Goal: Navigation & Orientation: Find specific page/section

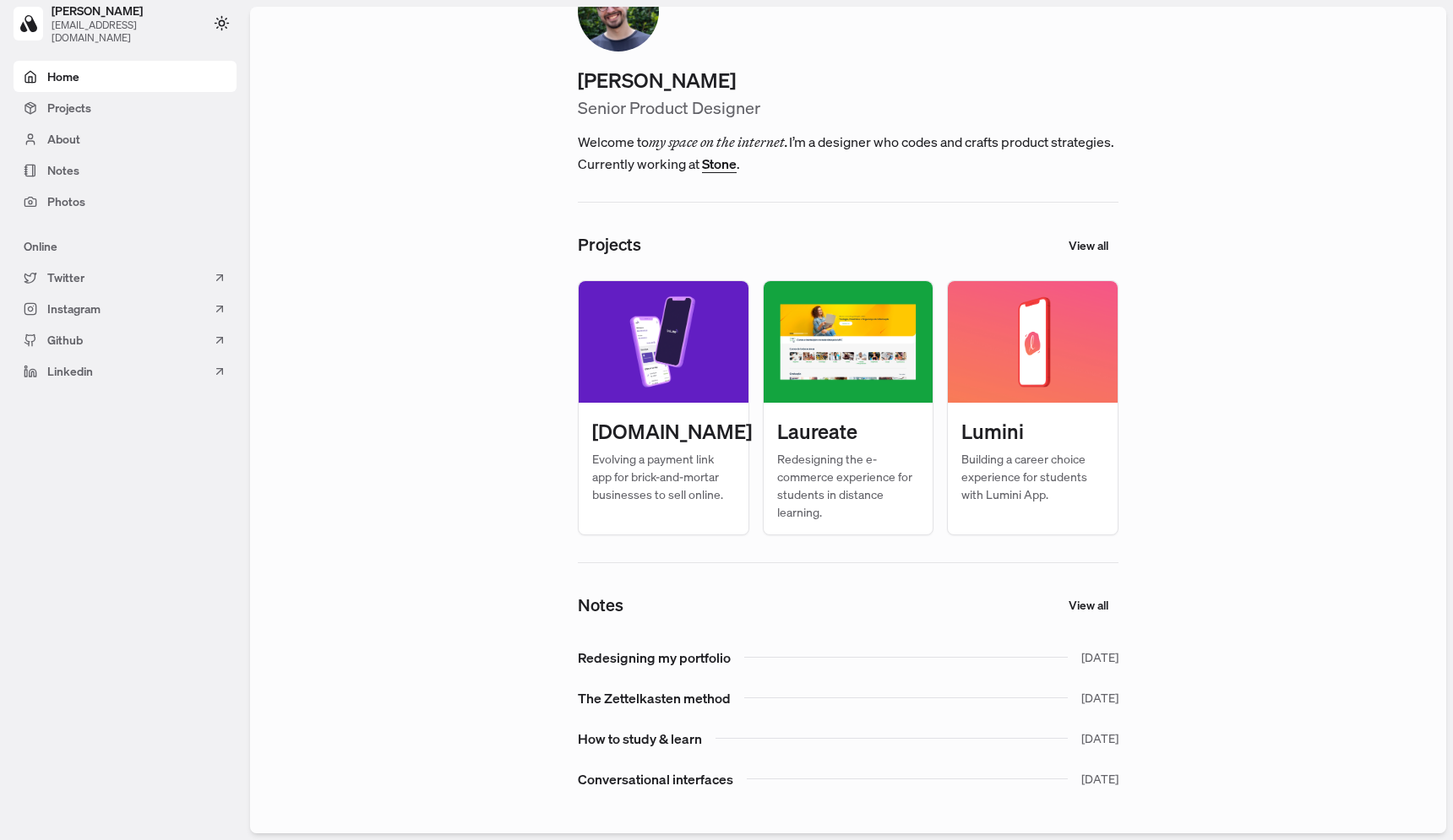
scroll to position [107, 0]
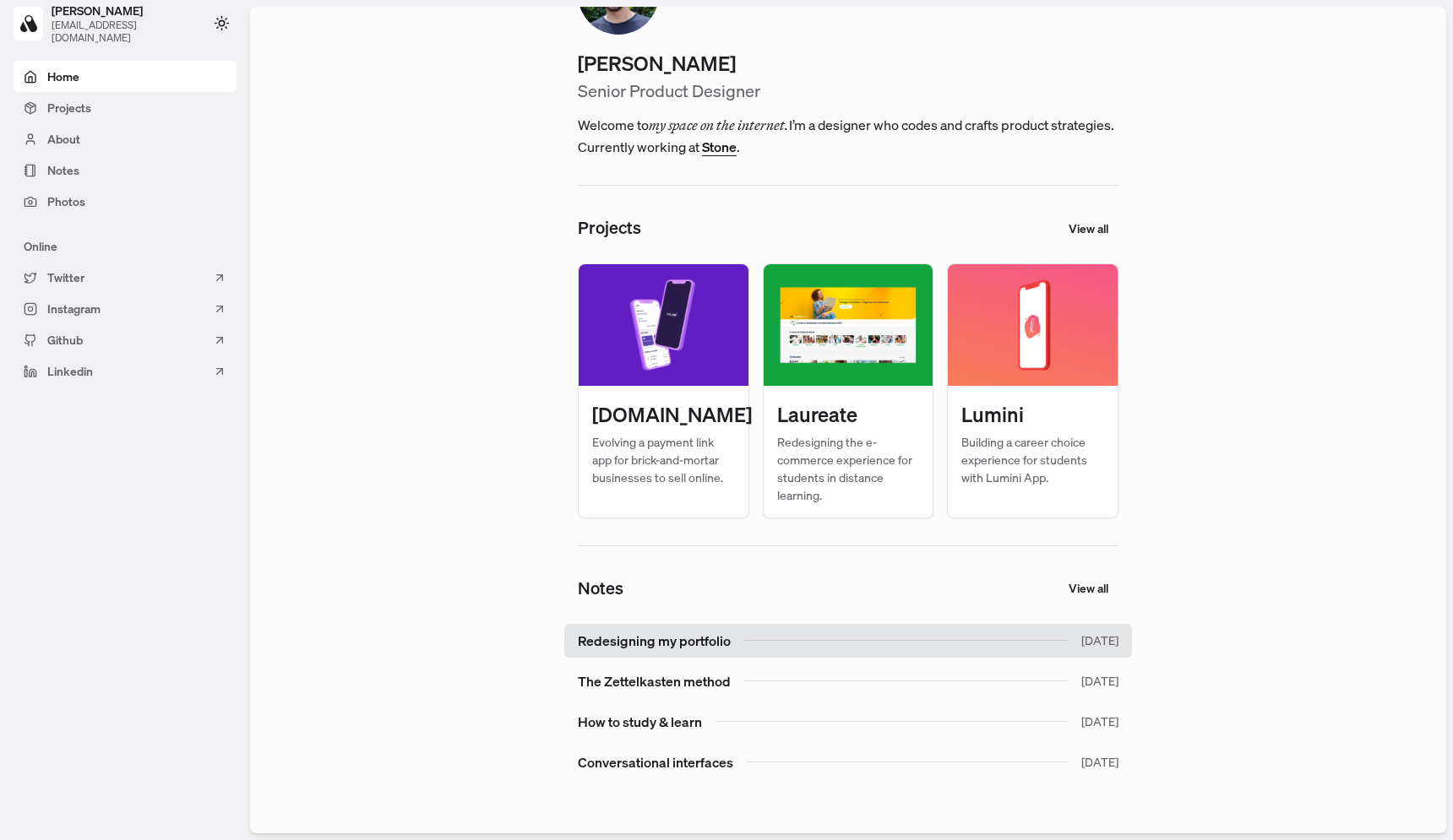
click at [685, 639] on link "Redesigning my portfolio [DATE]" at bounding box center [848, 641] width 568 height 33
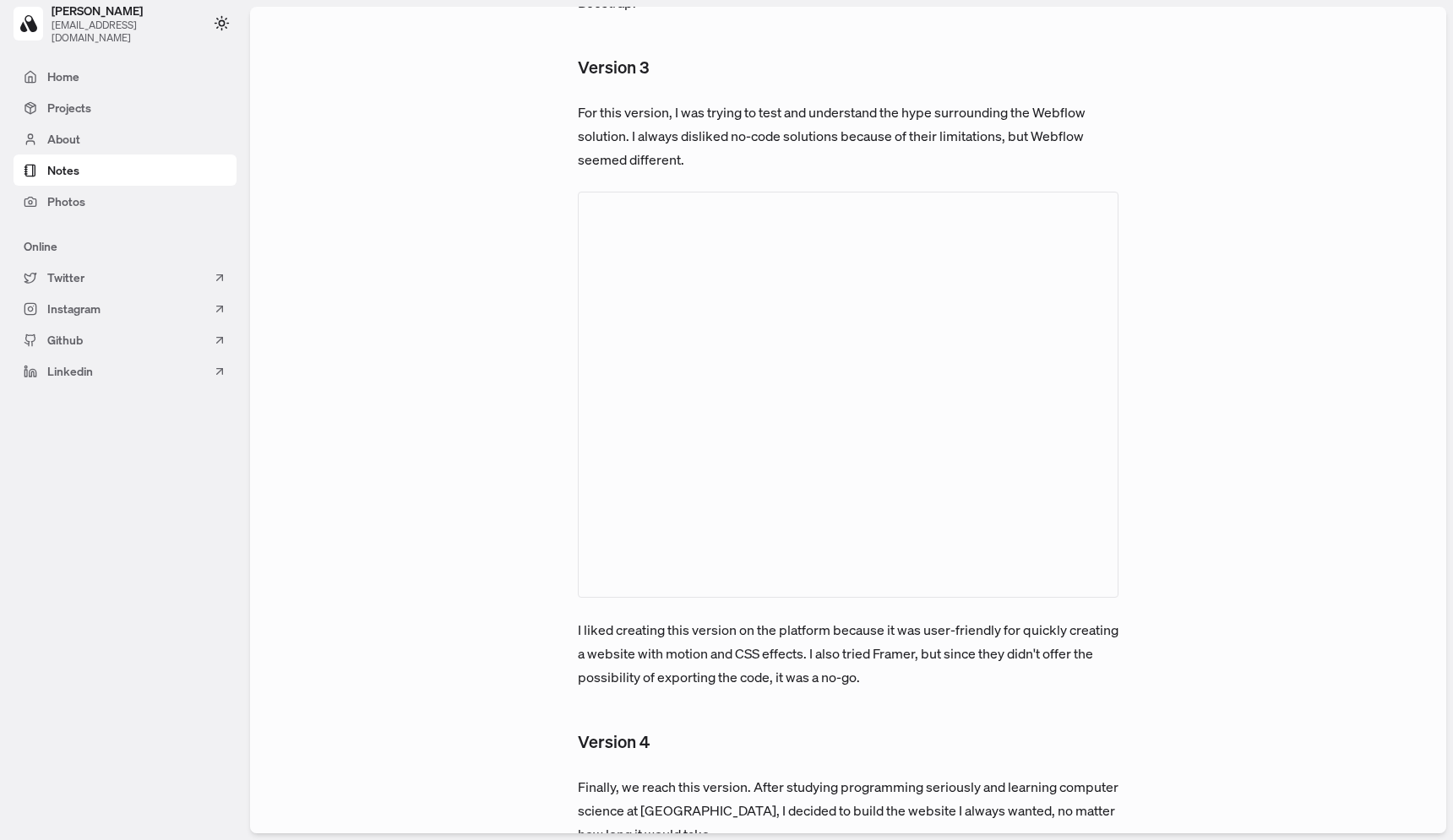
scroll to position [1601, 0]
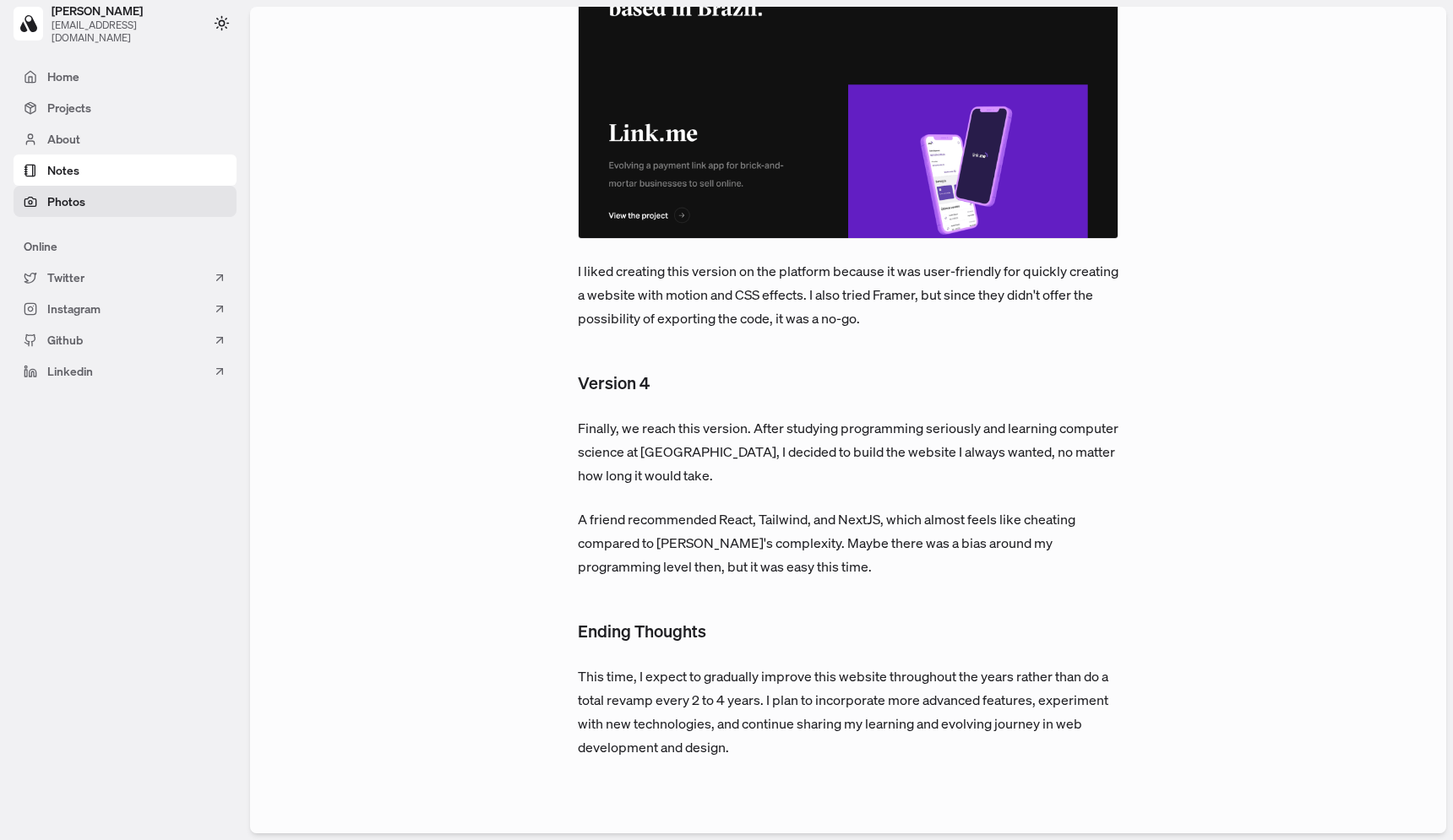
click at [146, 201] on link "Photos" at bounding box center [125, 202] width 223 height 31
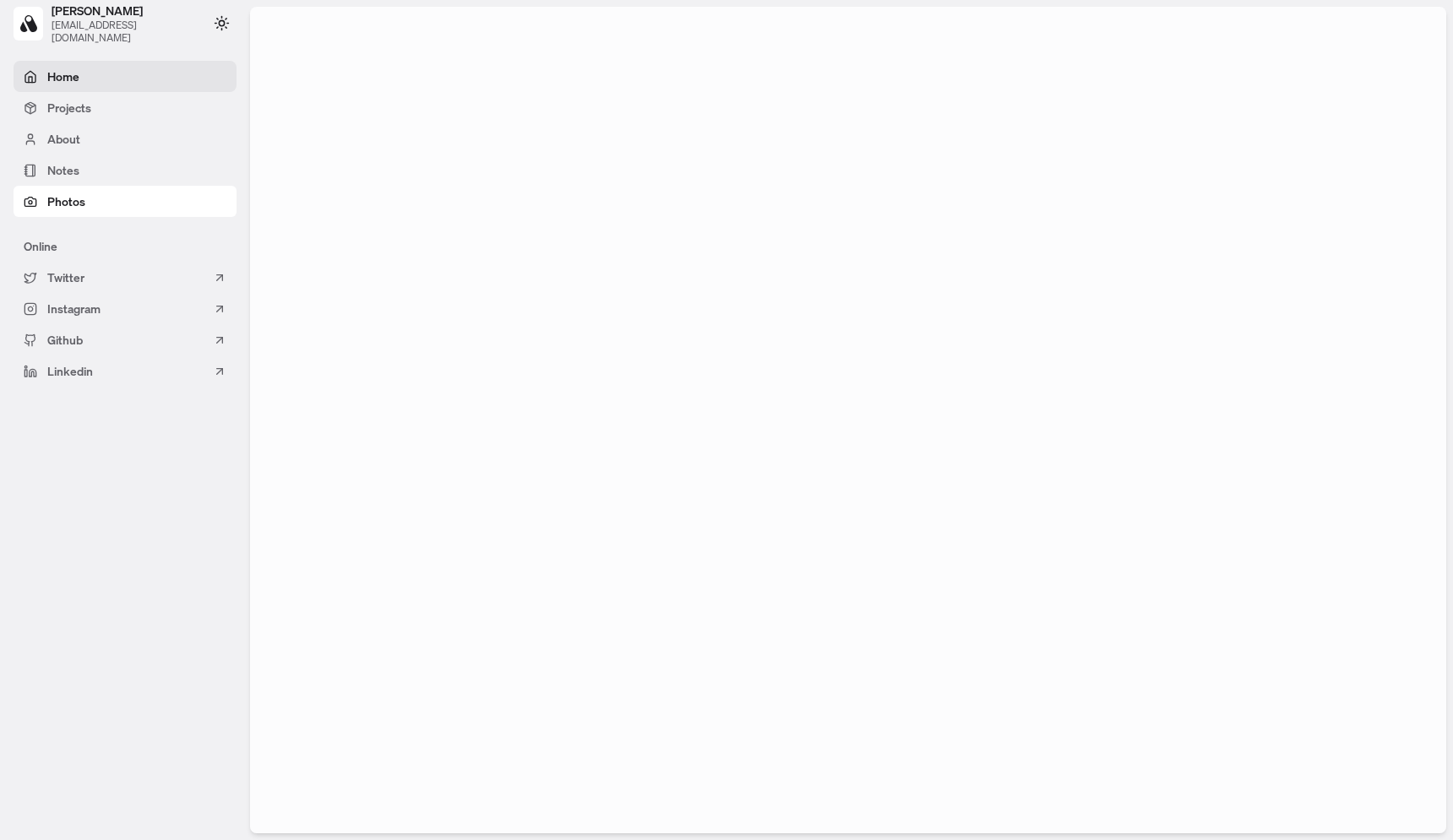
scroll to position [987, 0]
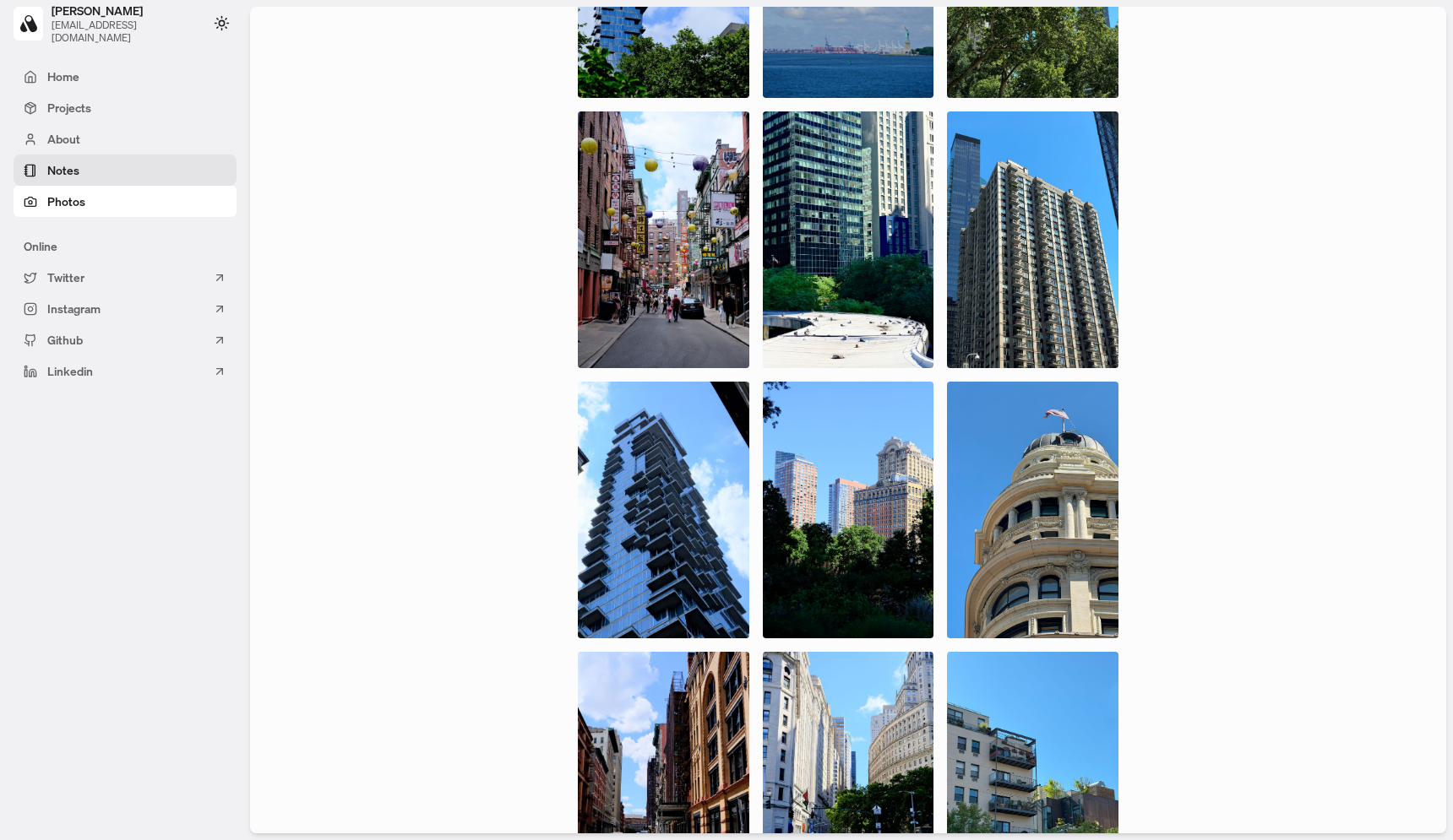
click at [90, 164] on link "Notes" at bounding box center [125, 170] width 223 height 31
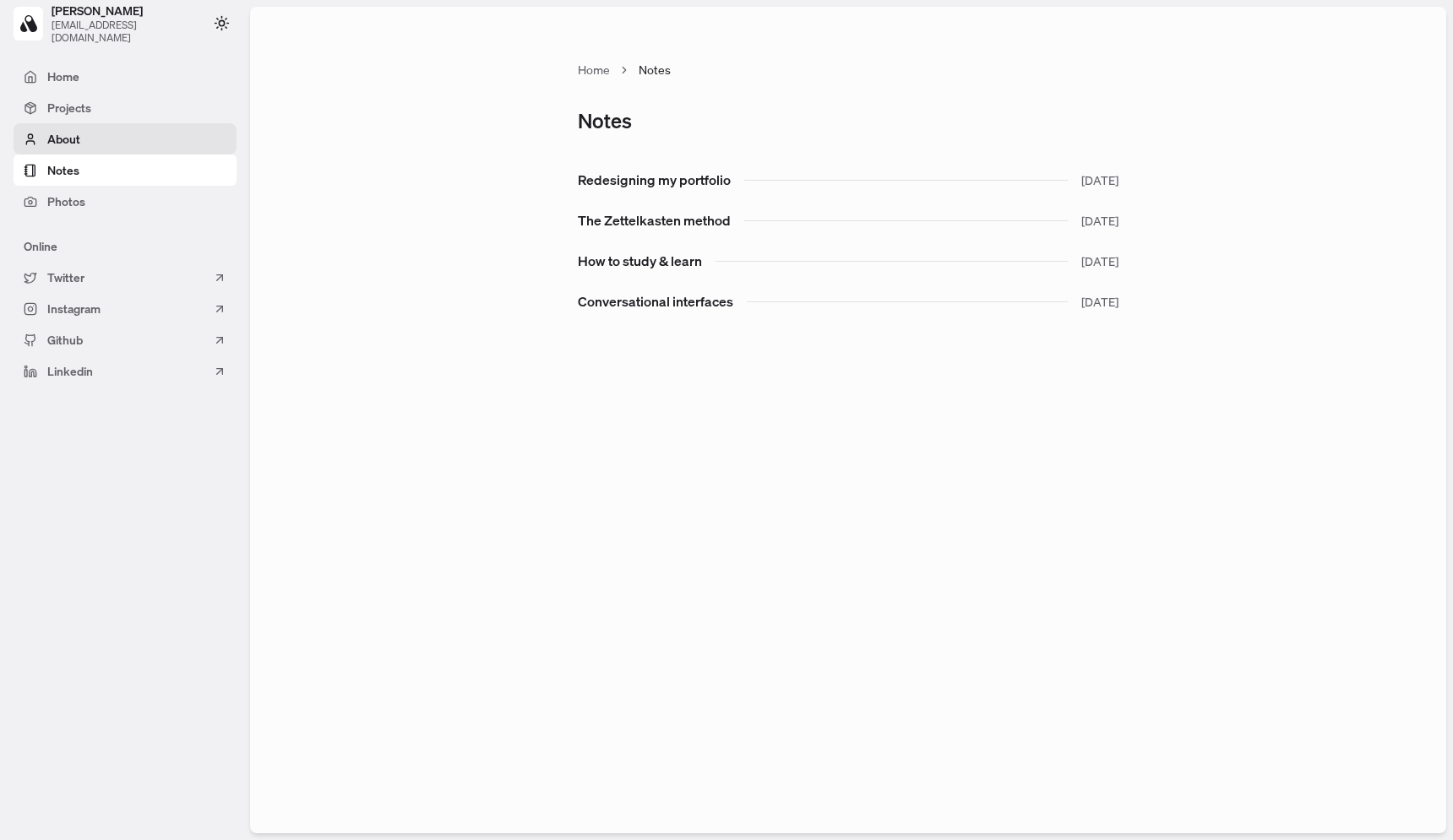
click at [90, 143] on link "About" at bounding box center [125, 139] width 223 height 31
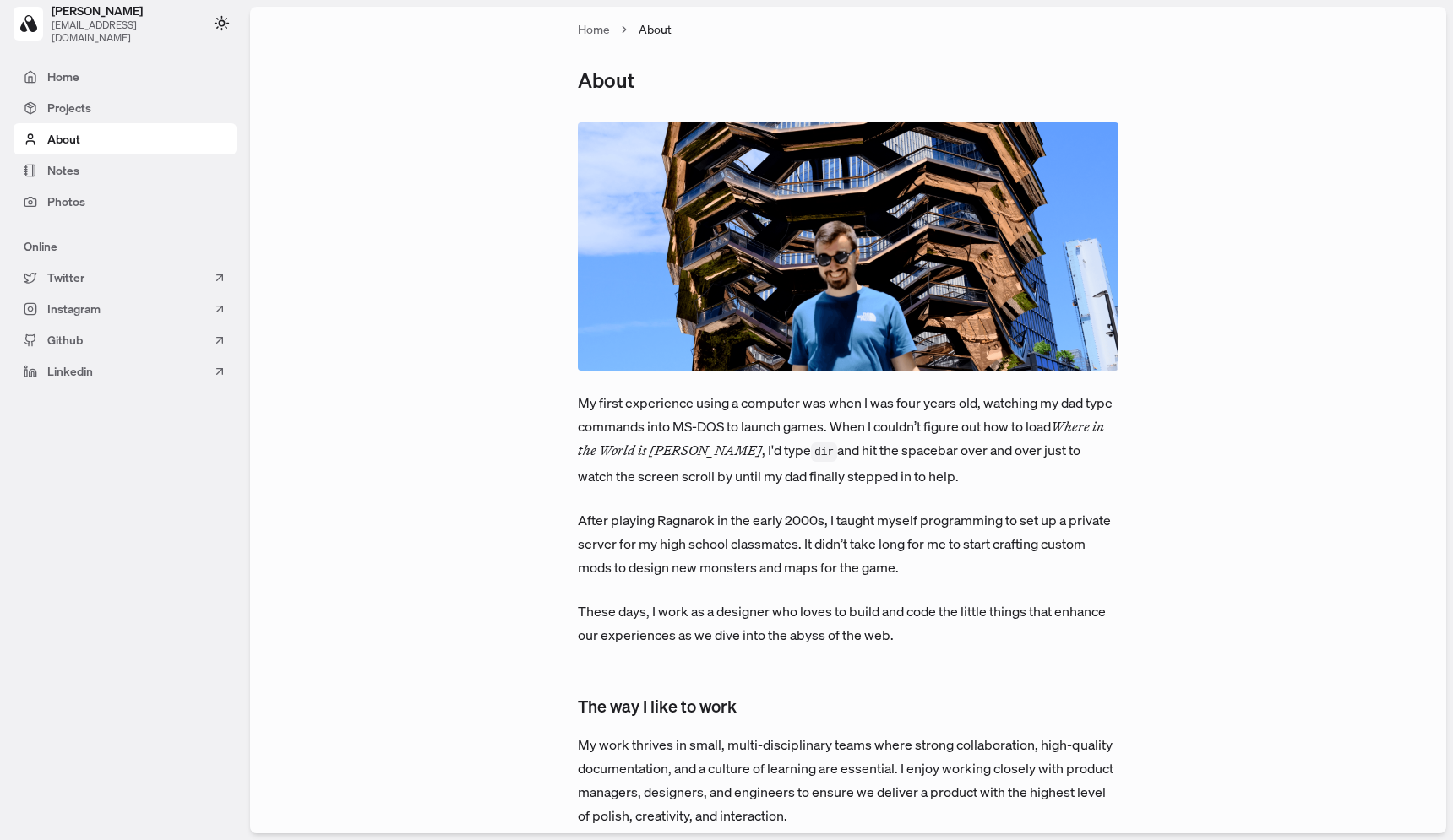
scroll to position [66, 0]
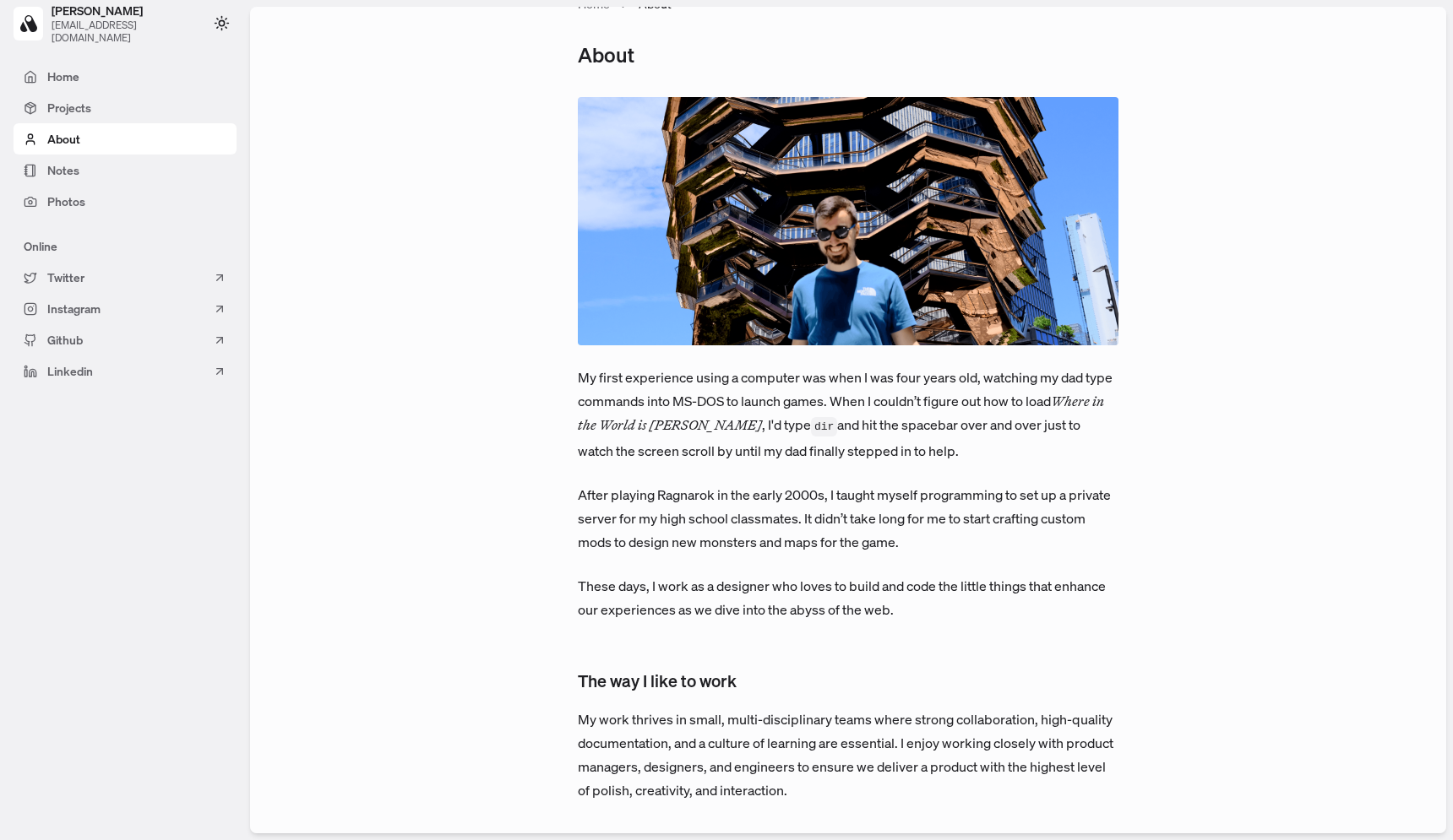
drag, startPoint x: 778, startPoint y: 426, endPoint x: 996, endPoint y: 438, distance: 218.3
click at [996, 438] on p "My first experience using a computer was when I was four years old, watching my…" at bounding box center [849, 414] width 541 height 97
click at [977, 491] on p "After playing Ragnarok in the early 2000s, I taught myself programming to set u…" at bounding box center [849, 519] width 541 height 71
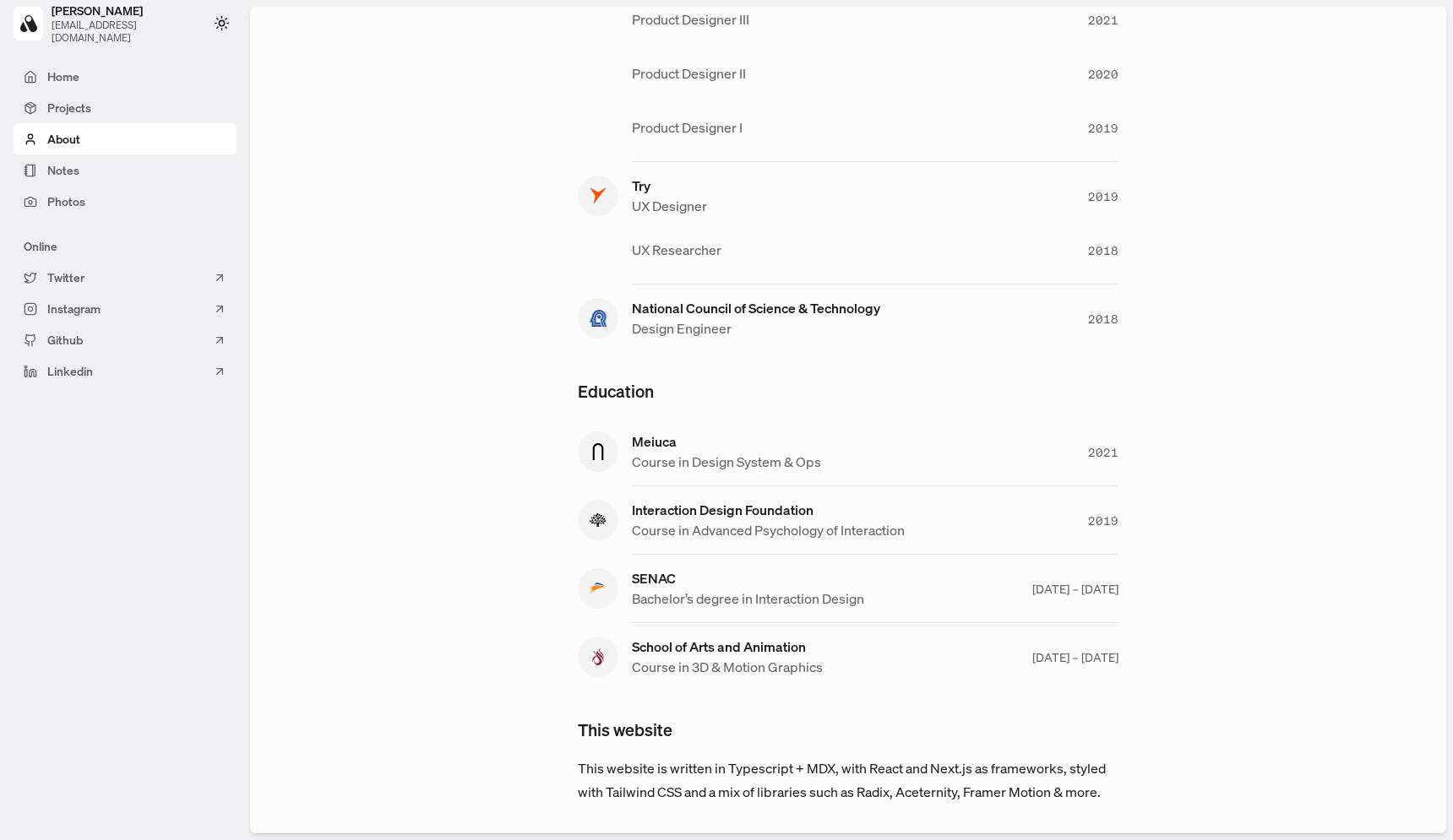
scroll to position [1097, 0]
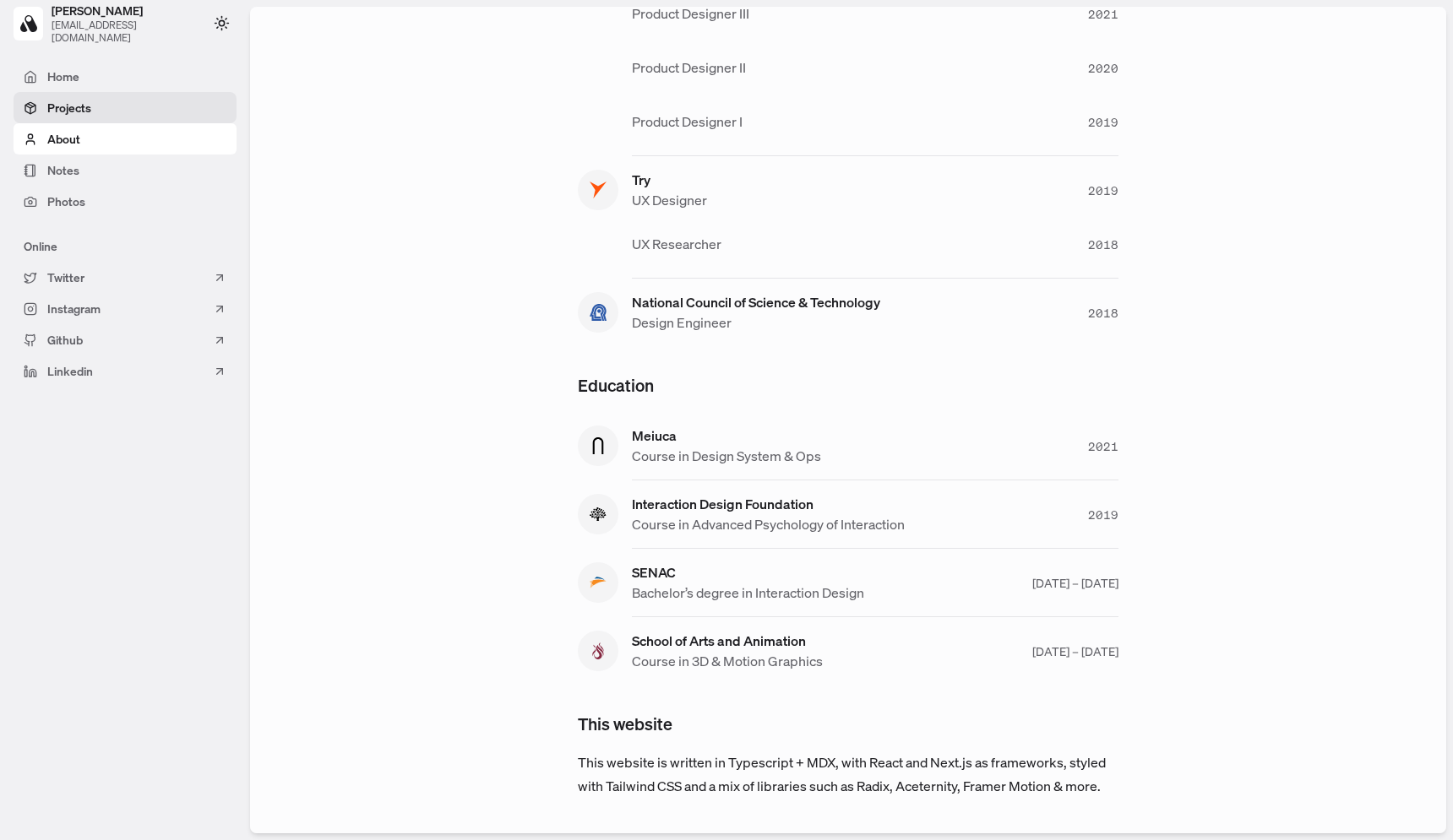
click at [103, 121] on link "Projects" at bounding box center [125, 107] width 223 height 31
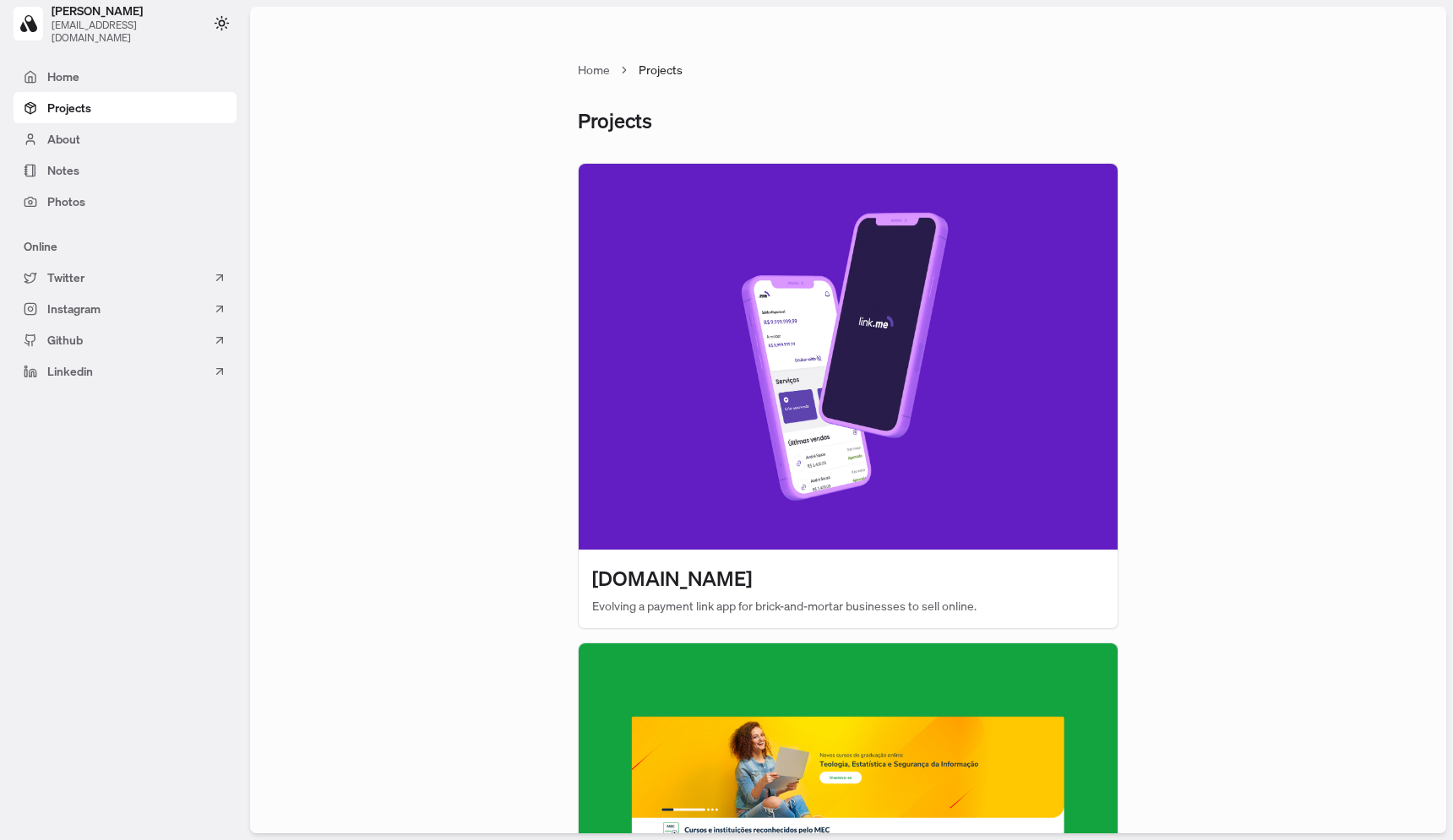
click at [790, 318] on img at bounding box center [849, 357] width 539 height 386
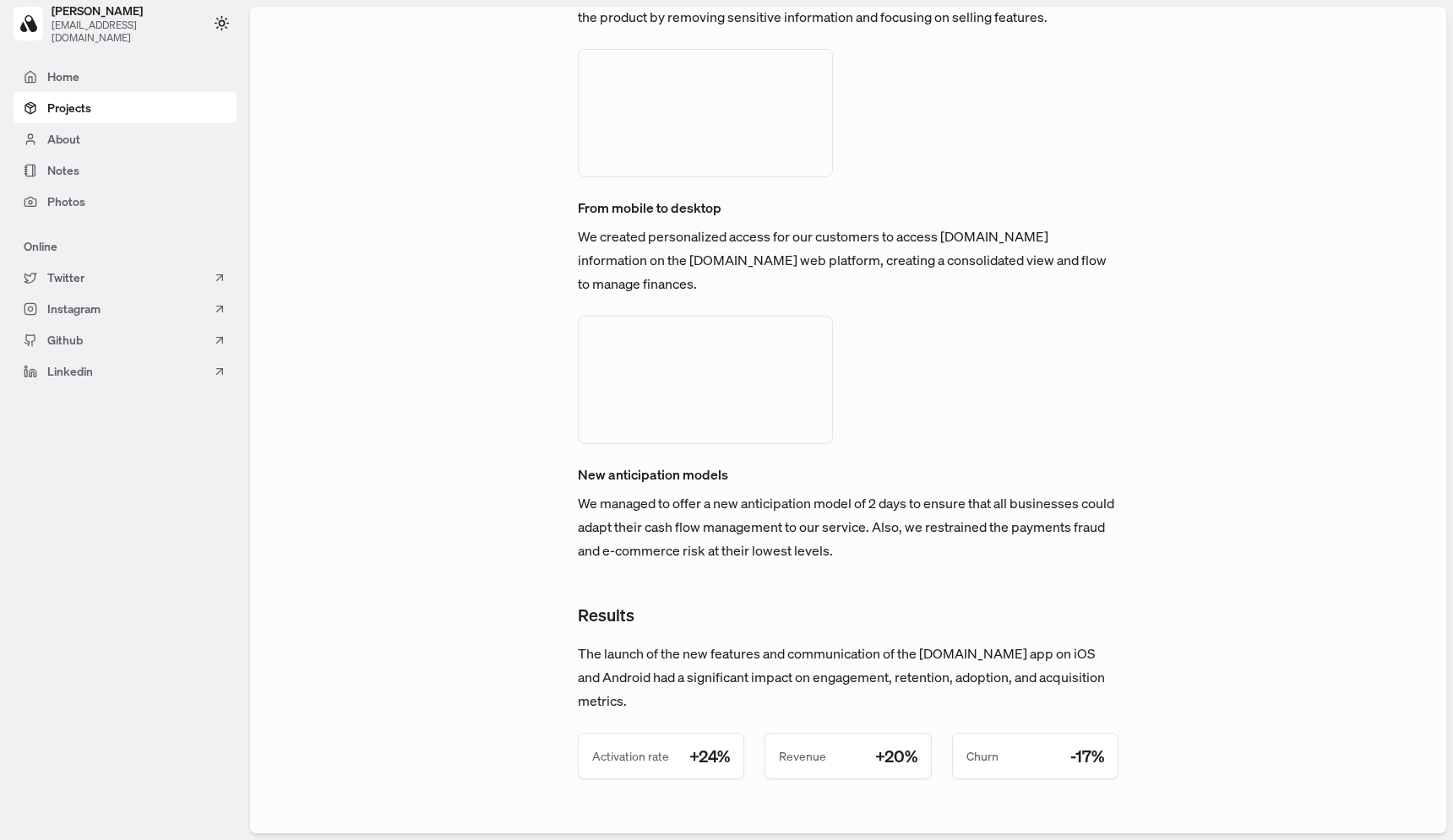
scroll to position [4359, 0]
click at [110, 165] on link "Notes" at bounding box center [125, 170] width 223 height 31
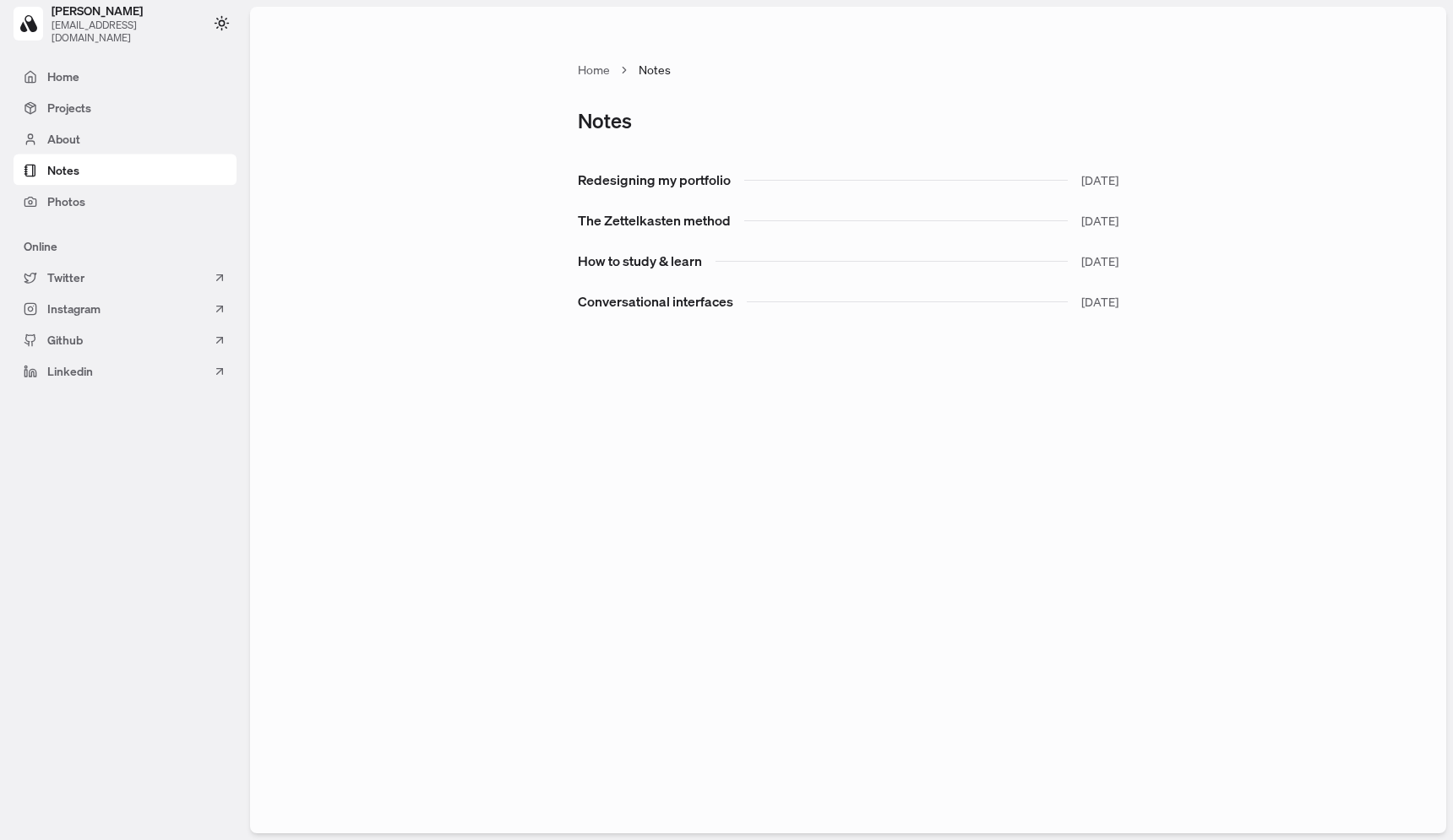
click at [107, 156] on span at bounding box center [125, 170] width 223 height 31
click at [106, 136] on link "About" at bounding box center [125, 139] width 223 height 31
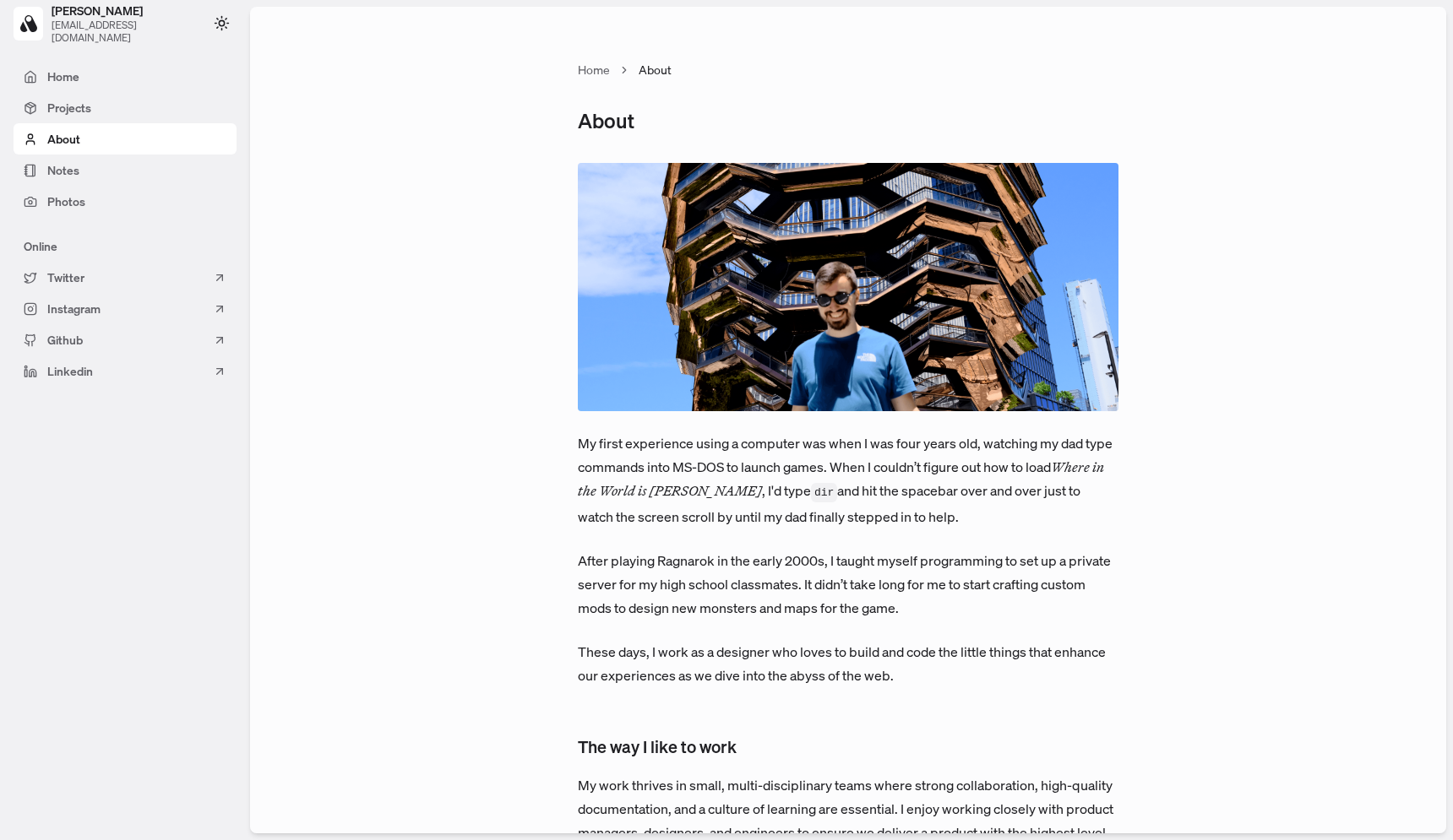
click at [106, 34] on span "[EMAIL_ADDRESS][DOMAIN_NAME]" at bounding box center [124, 31] width 145 height 25
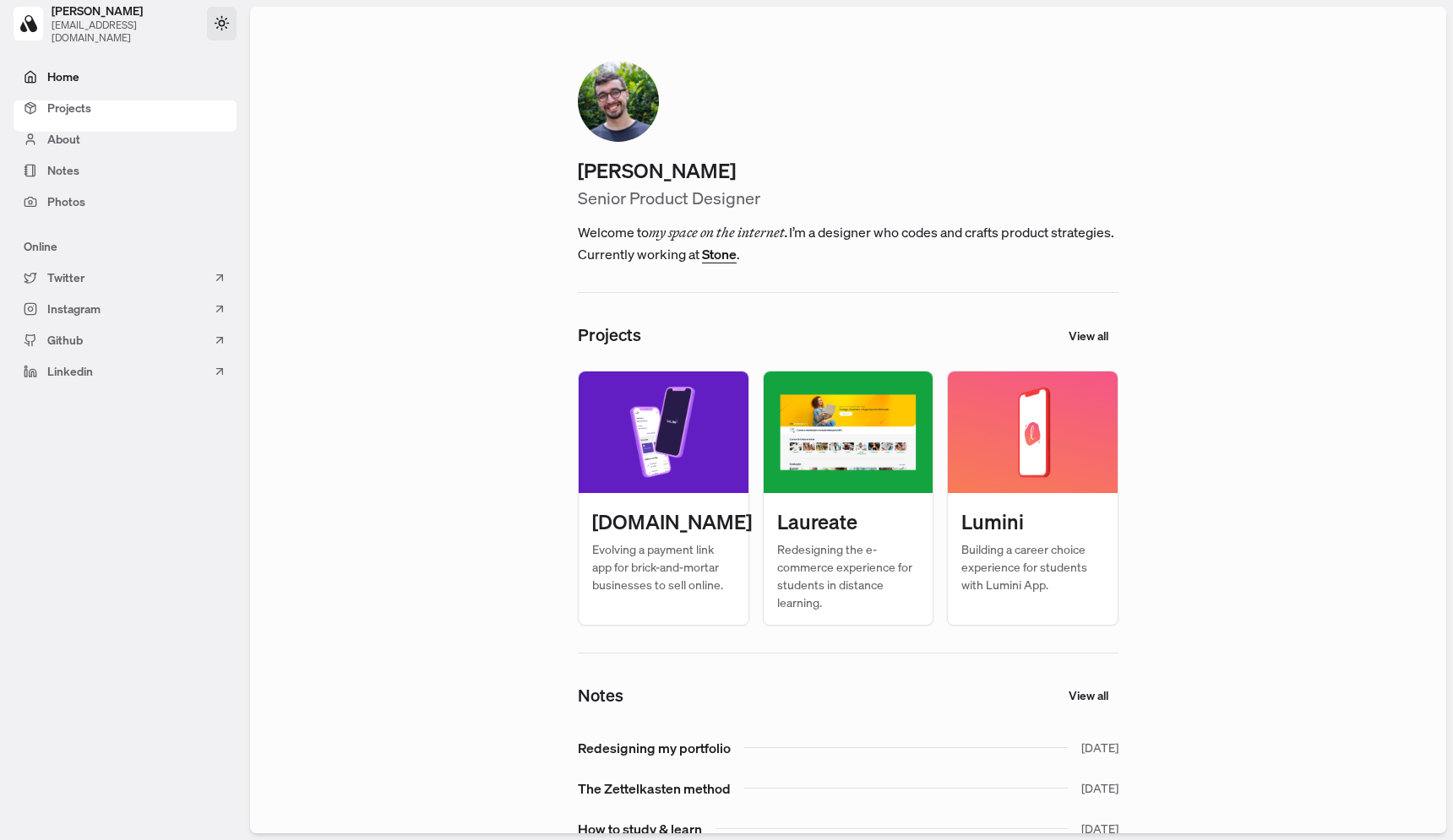
click at [233, 29] on button at bounding box center [221, 23] width 30 height 33
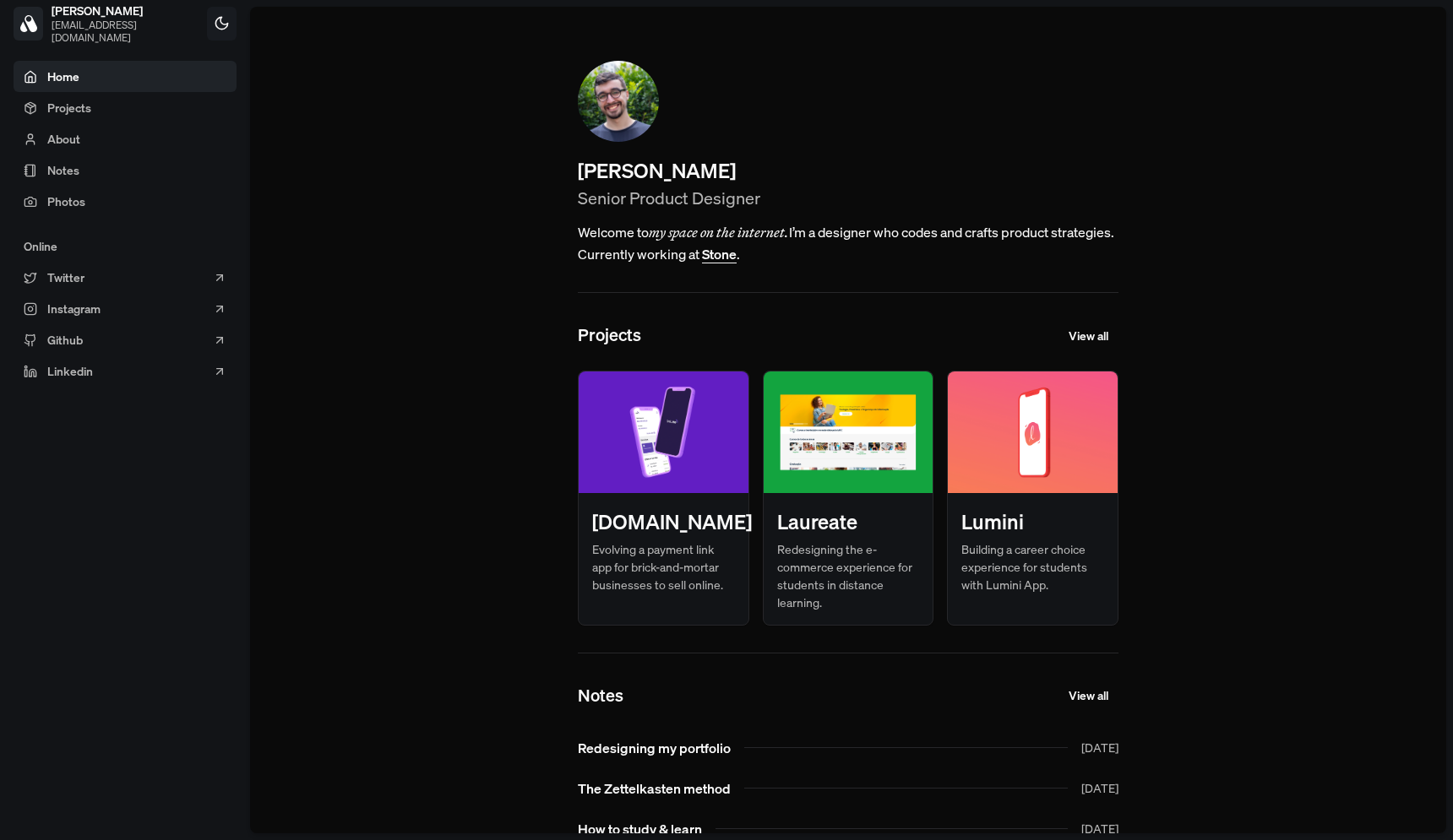
click at [233, 29] on button at bounding box center [221, 23] width 30 height 33
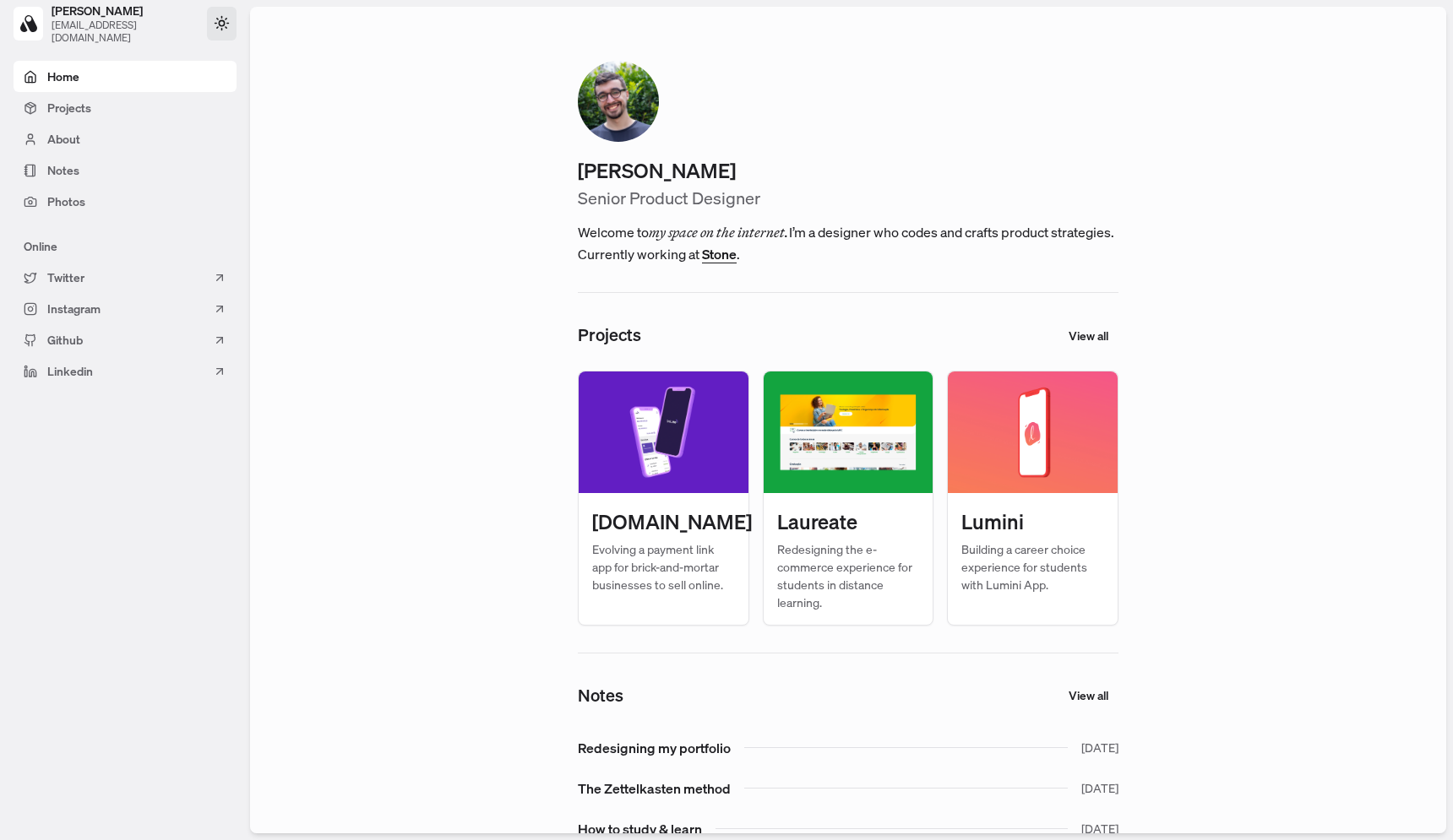
click at [233, 29] on button at bounding box center [221, 23] width 30 height 33
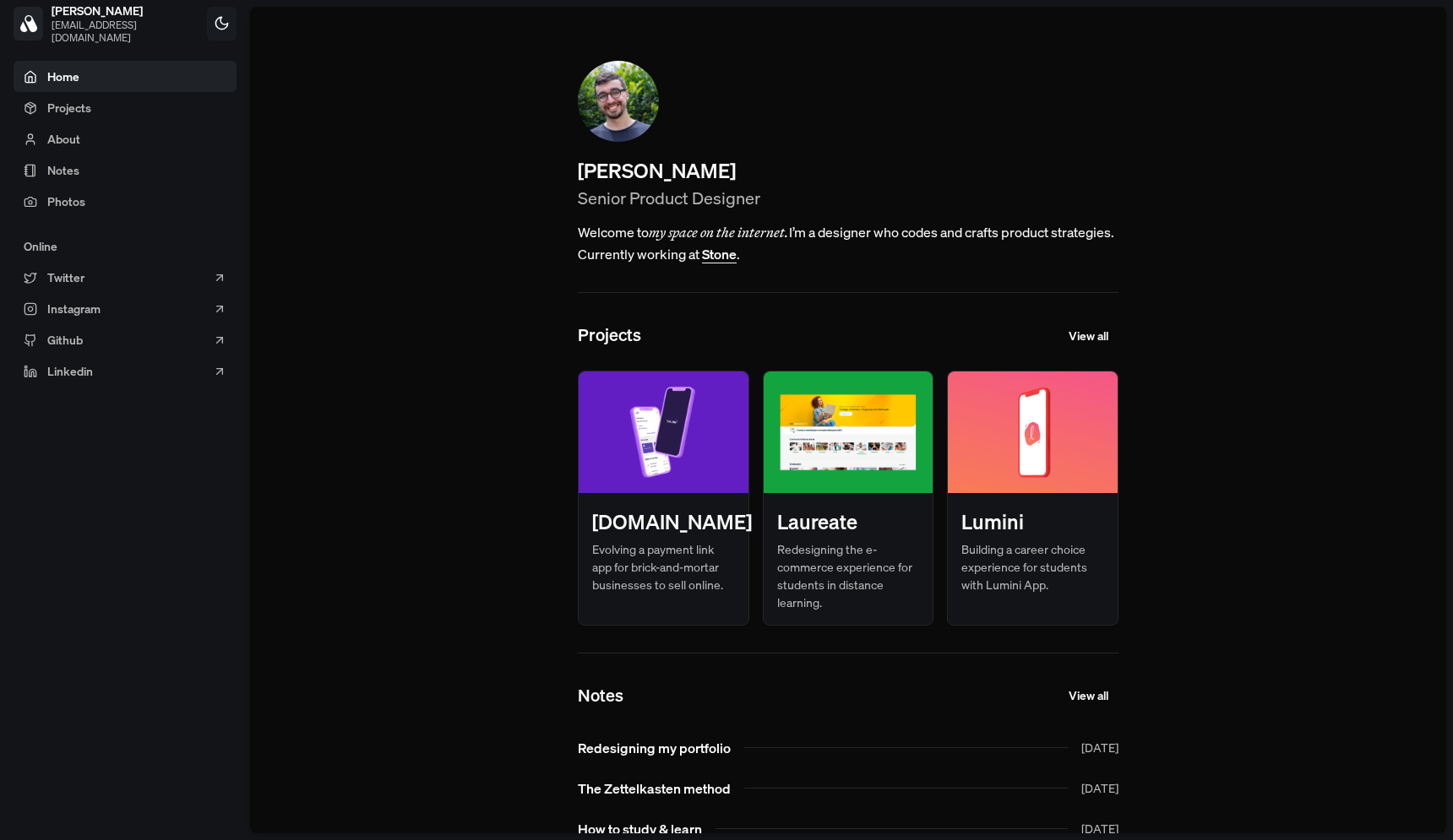
click at [233, 29] on button at bounding box center [221, 23] width 30 height 33
